Goal: Task Accomplishment & Management: Use online tool/utility

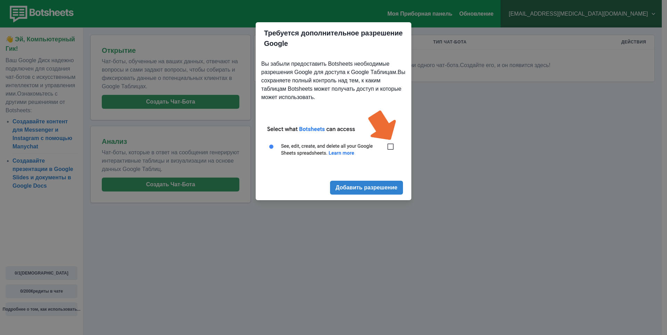
click at [392, 148] on img at bounding box center [333, 136] width 145 height 65
click at [396, 191] on button "Добавить разрешение" at bounding box center [366, 188] width 73 height 14
click at [391, 150] on img at bounding box center [333, 136] width 145 height 65
click at [369, 187] on ya-tr-span "Добавить разрешение" at bounding box center [367, 187] width 62 height 7
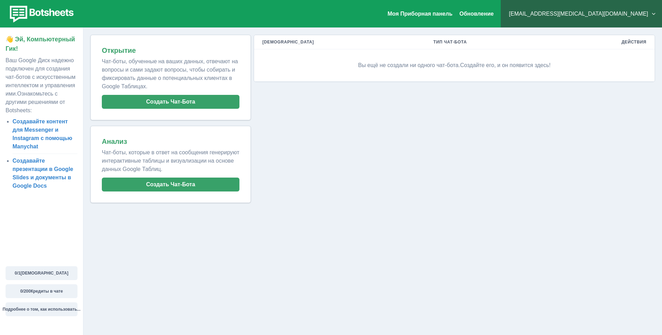
click at [305, 145] on div "Мои Чат-боты Тип [DEMOGRAPHIC_DATA] Действия Вы ещё не создали ни одного чат-бо…" at bounding box center [453, 119] width 404 height 168
drag, startPoint x: 355, startPoint y: 85, endPoint x: 382, endPoint y: 48, distance: 45.5
click at [356, 84] on div "Мои Чат-боты Тип [DEMOGRAPHIC_DATA] Действия Вы ещё не создали ни одного чат-бо…" at bounding box center [453, 119] width 404 height 168
click at [383, 57] on table "Мои Чат-боты Тип [DEMOGRAPHIC_DATA] Действия Вы ещё не создали ни одного чат-бо…" at bounding box center [454, 58] width 401 height 47
click at [440, 62] on ya-tr-span "Вы ещё не создали ни одного чат-бота." at bounding box center [409, 65] width 102 height 6
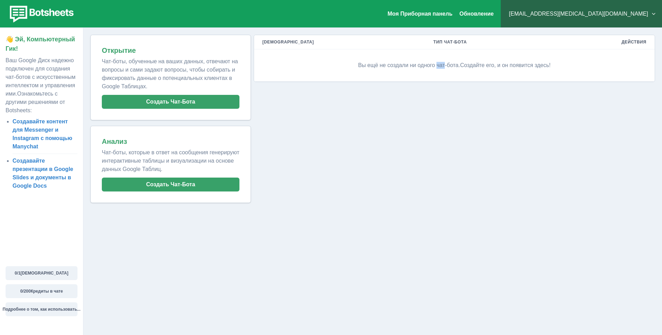
click at [440, 62] on ya-tr-span "Вы ещё не создали ни одного чат-бота." at bounding box center [409, 65] width 102 height 6
drag, startPoint x: 175, startPoint y: 169, endPoint x: 175, endPoint y: 173, distance: 4.2
click at [175, 172] on ya-tr-span "Чат-боты, которые в ответ на сообщения генерируют интерактивные таблицы и визуа…" at bounding box center [171, 160] width 138 height 23
click at [174, 182] on button "Создать Чат-Бота" at bounding box center [171, 185] width 138 height 14
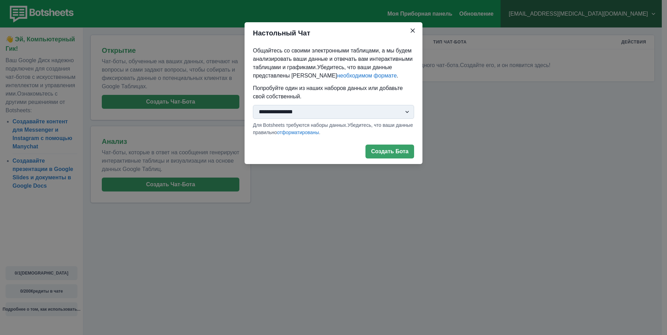
click at [336, 116] on select "**********" at bounding box center [333, 112] width 161 height 14
click at [306, 171] on div "**********" at bounding box center [333, 167] width 667 height 335
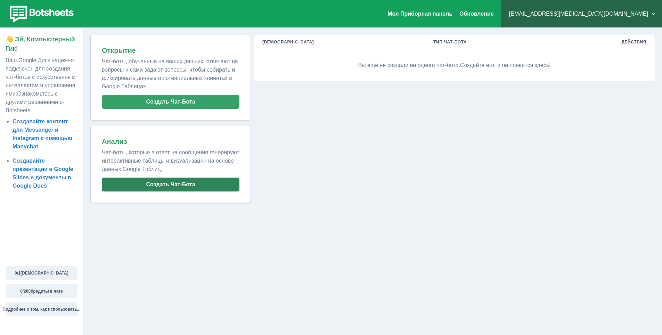
click at [200, 186] on button "Создать Чат-Бота" at bounding box center [171, 185] width 138 height 14
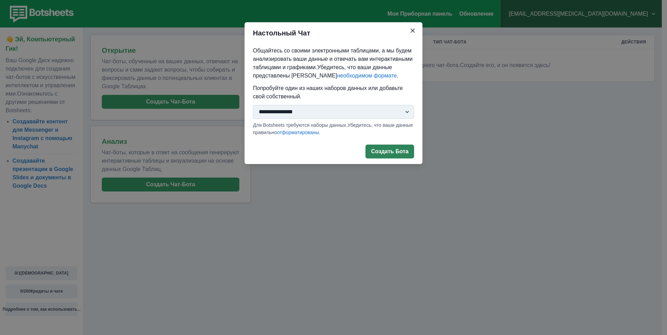
click at [377, 152] on ya-tr-span "Создать Бота" at bounding box center [390, 151] width 38 height 7
